Goal: Task Accomplishment & Management: Complete application form

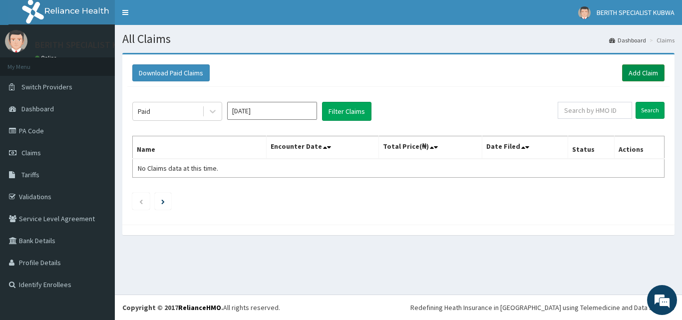
click at [640, 68] on link "Add Claim" at bounding box center [643, 72] width 42 height 17
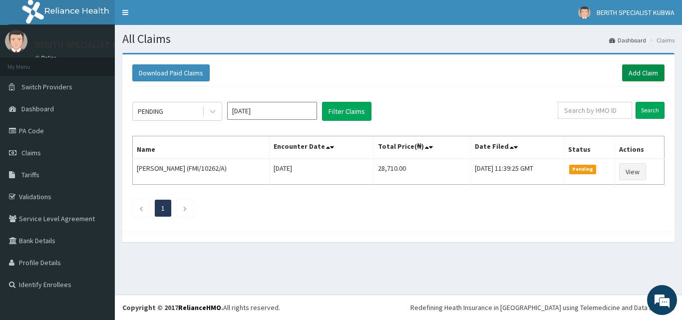
click at [641, 71] on link "Add Claim" at bounding box center [643, 72] width 42 height 17
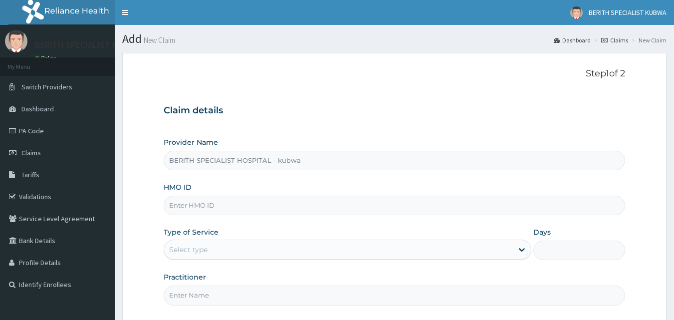
type input "BERITH SPECIALIST HOSPITAL - kubwa"
click at [176, 206] on input "HMO ID" at bounding box center [395, 205] width 462 height 19
type input "anh/10084/aa"
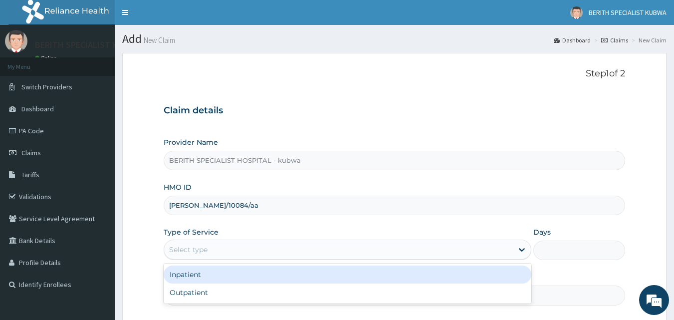
click at [177, 248] on div "Select type" at bounding box center [188, 250] width 38 height 10
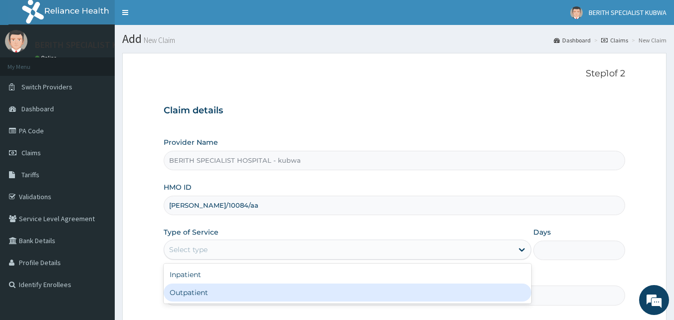
click at [190, 289] on div "Outpatient" at bounding box center [348, 292] width 368 height 18
type input "1"
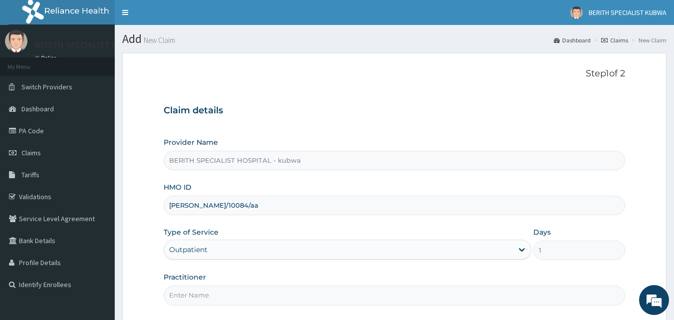
click at [190, 294] on input "Practitioner" at bounding box center [395, 294] width 462 height 19
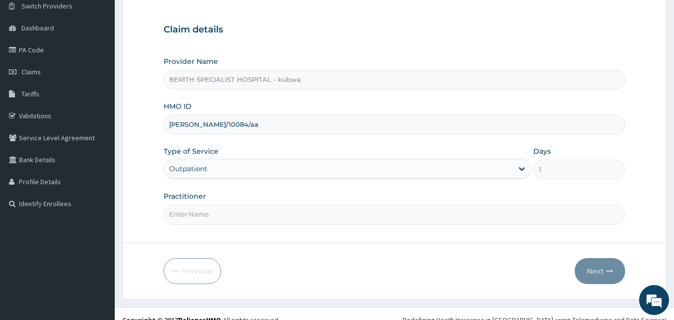
scroll to position [93, 0]
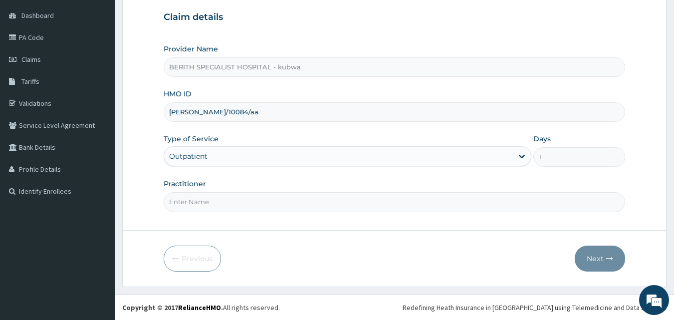
click at [194, 198] on input "Practitioner" at bounding box center [395, 201] width 462 height 19
type input "doctor umeh"
drag, startPoint x: 239, startPoint y: 226, endPoint x: 665, endPoint y: 182, distance: 428.0
click at [665, 182] on form "Step 1 of 2 Claim details Provider Name BERITH SPECIALIST HOSPITAL - kubwa HMO …" at bounding box center [394, 123] width 544 height 327
click at [599, 255] on button "Next" at bounding box center [600, 259] width 50 height 26
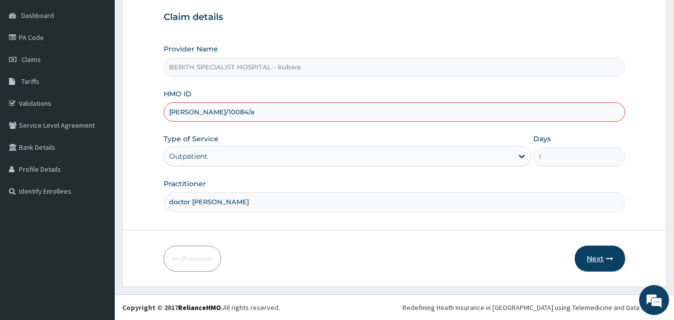
type input "anh/10084/a"
click at [595, 256] on button "Next" at bounding box center [600, 259] width 50 height 26
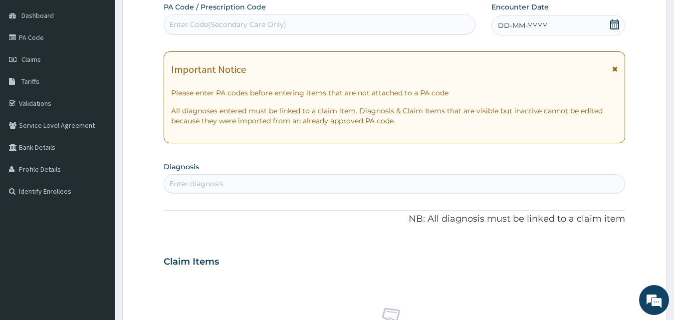
click at [612, 24] on icon at bounding box center [615, 24] width 10 height 10
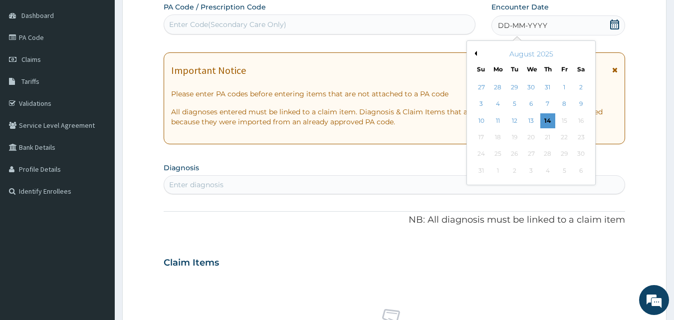
click at [611, 23] on icon at bounding box center [614, 24] width 9 height 10
click at [532, 120] on div "13" at bounding box center [531, 120] width 15 height 15
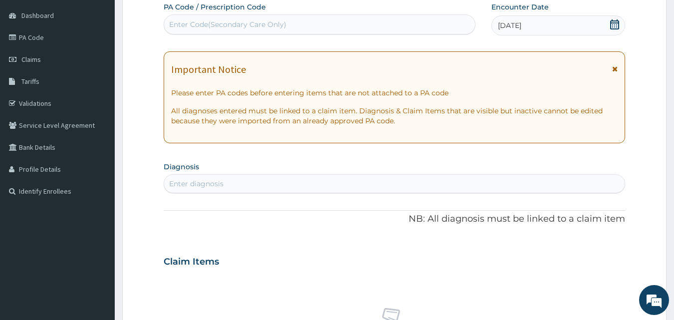
click at [189, 181] on div "Enter diagnosis" at bounding box center [196, 184] width 54 height 10
type input "malaria"
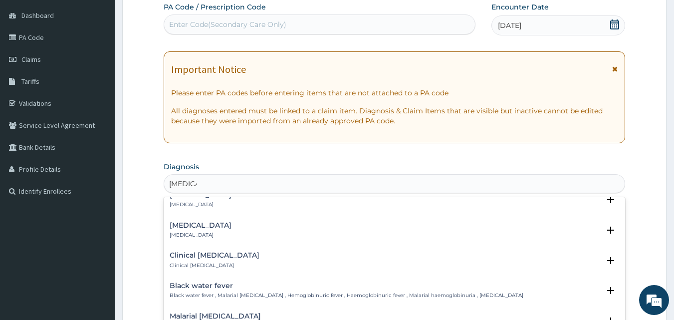
scroll to position [392, 0]
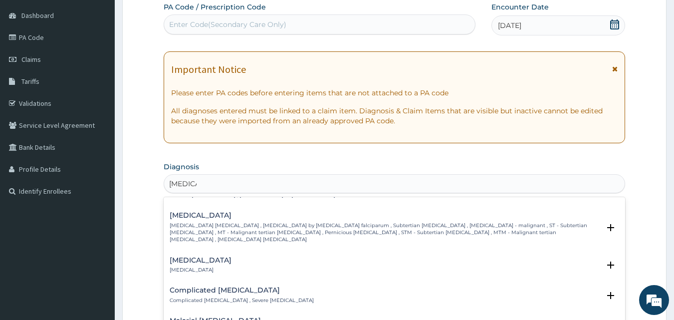
click at [216, 212] on h4 "Falciparum malaria" at bounding box center [385, 215] width 431 height 7
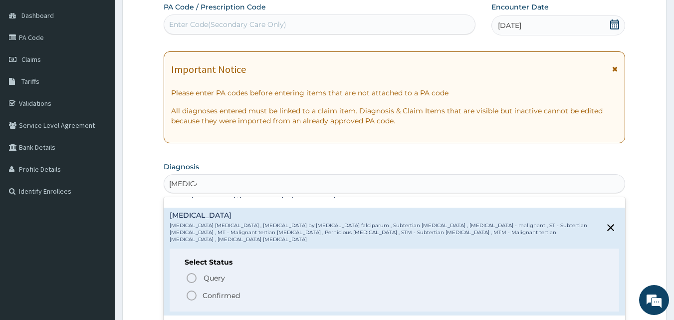
click at [190, 289] on icon "status option filled" at bounding box center [192, 295] width 12 height 12
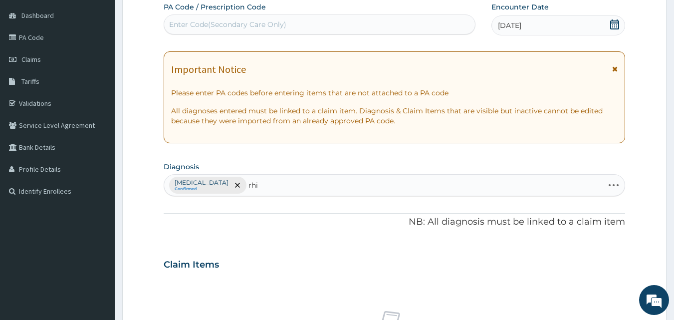
type input "rhin"
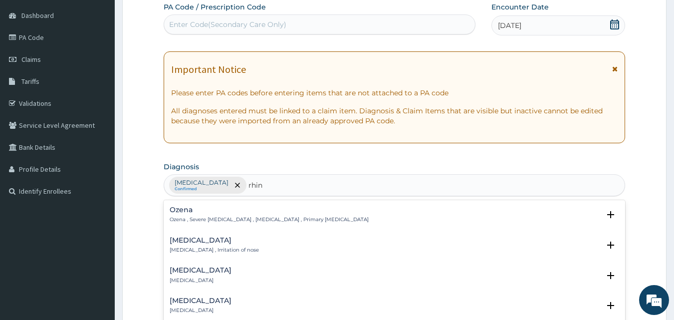
click at [191, 239] on h4 "Rhinitis" at bounding box center [214, 240] width 89 height 7
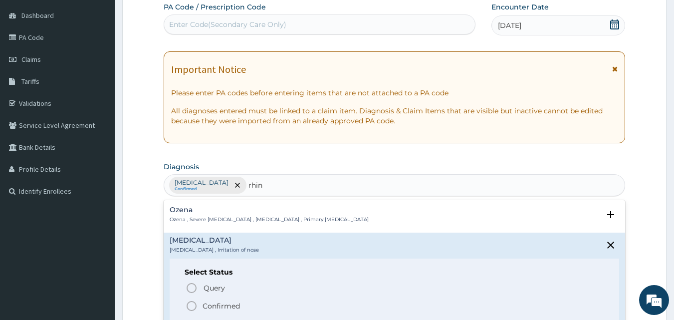
click at [192, 304] on icon "status option filled" at bounding box center [192, 306] width 12 height 12
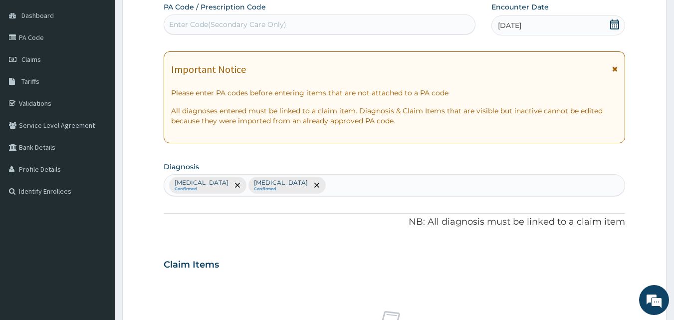
scroll to position [373, 0]
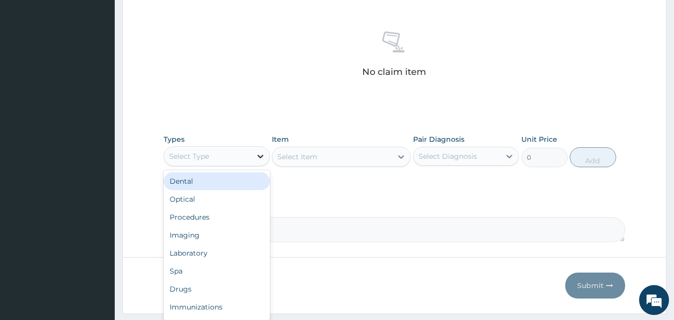
click at [260, 157] on icon at bounding box center [261, 156] width 6 height 3
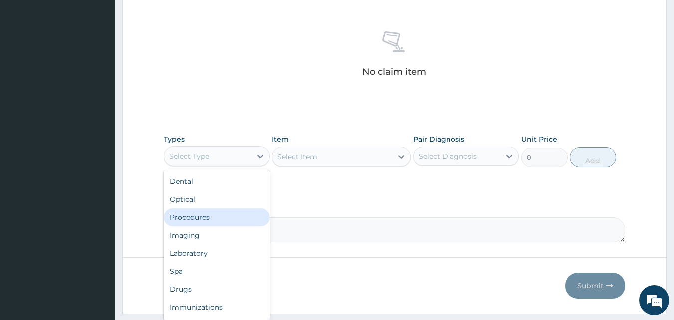
click at [205, 214] on div "Procedures" at bounding box center [217, 217] width 106 height 18
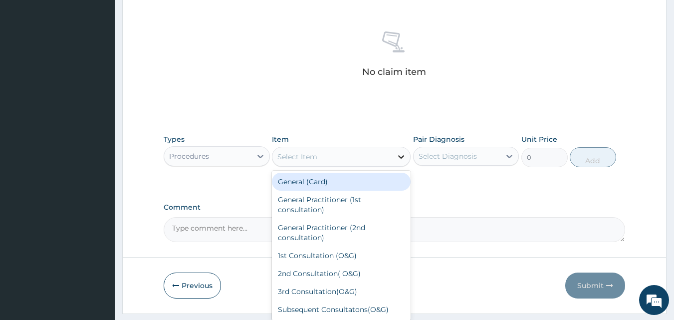
click at [401, 156] on icon at bounding box center [401, 157] width 10 height 10
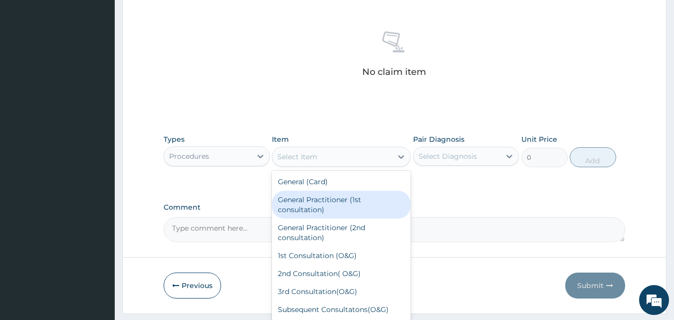
click at [313, 198] on div "General Practitioner (1st consultation)" at bounding box center [341, 205] width 139 height 28
type input "3000"
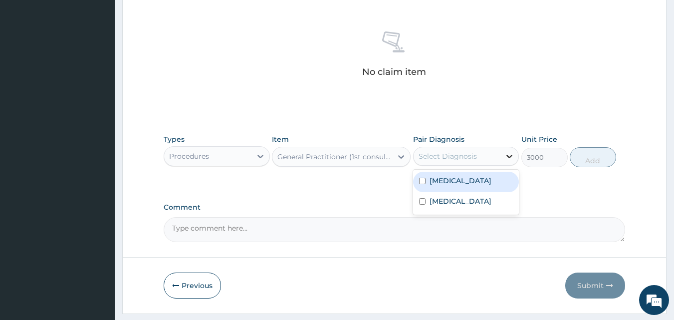
click at [509, 157] on icon at bounding box center [510, 156] width 6 height 3
click at [488, 178] on label "Falciparum malaria" at bounding box center [461, 181] width 62 height 10
checkbox input "true"
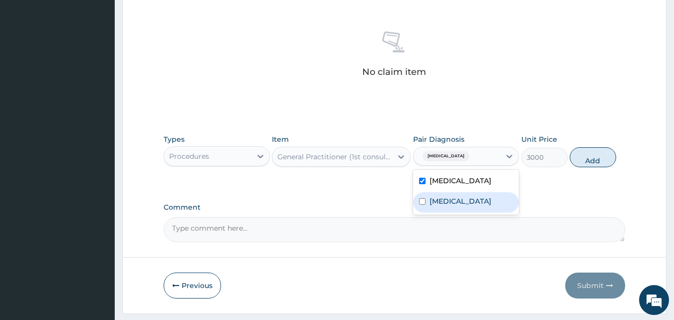
click at [439, 200] on label "Rhinitis" at bounding box center [461, 201] width 62 height 10
checkbox input "true"
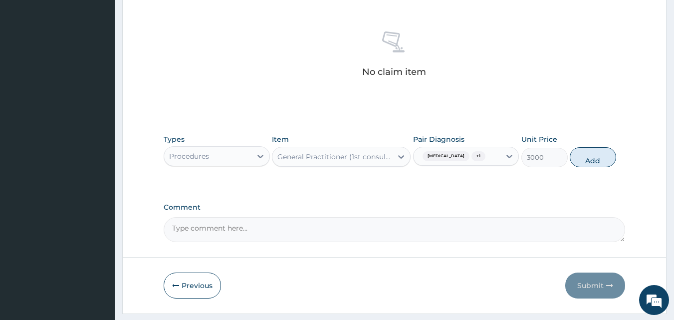
click at [597, 154] on button "Add" at bounding box center [593, 157] width 46 height 20
type input "0"
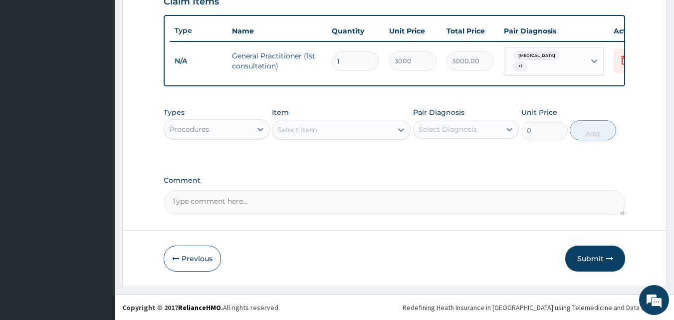
click at [597, 154] on div "Types Procedures Item Select Item Pair Diagnosis Select Diagnosis Unit Price 0 …" at bounding box center [395, 131] width 462 height 58
